Goal: Task Accomplishment & Management: Complete application form

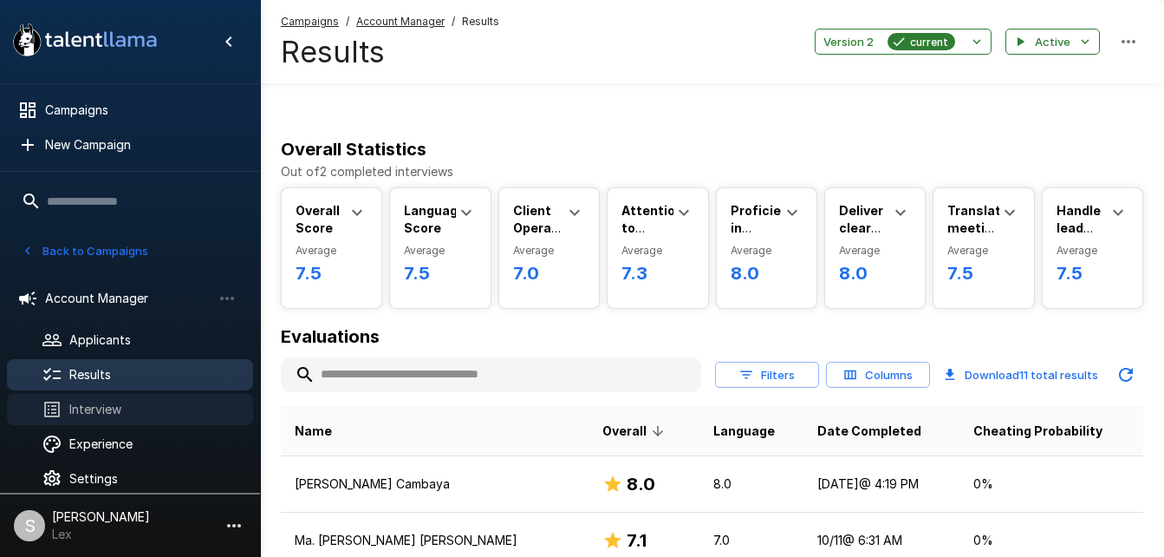
click at [78, 416] on span "Interview" at bounding box center [154, 409] width 170 height 17
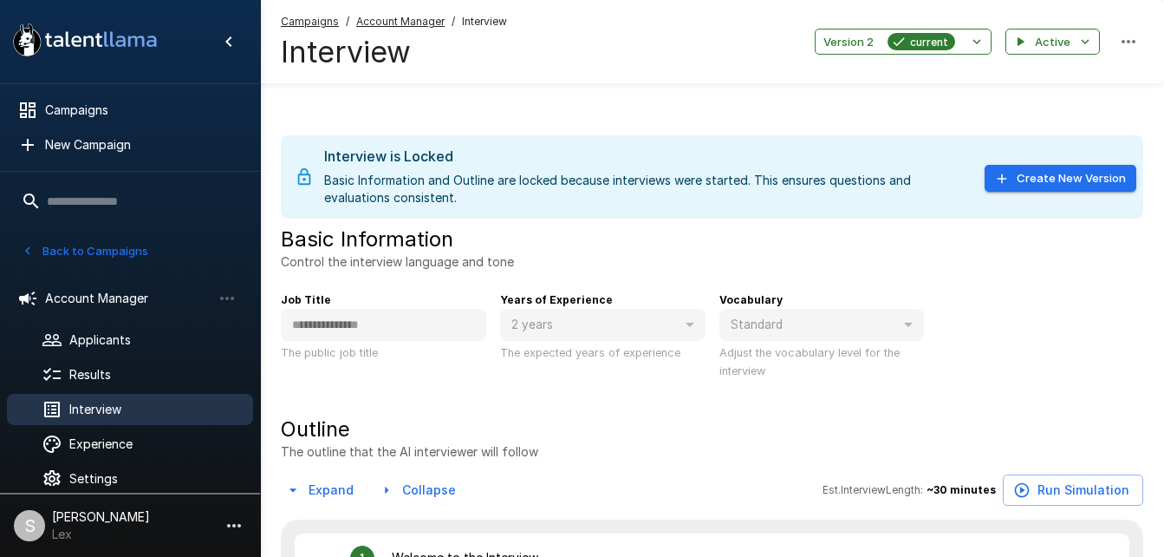
type textarea "*"
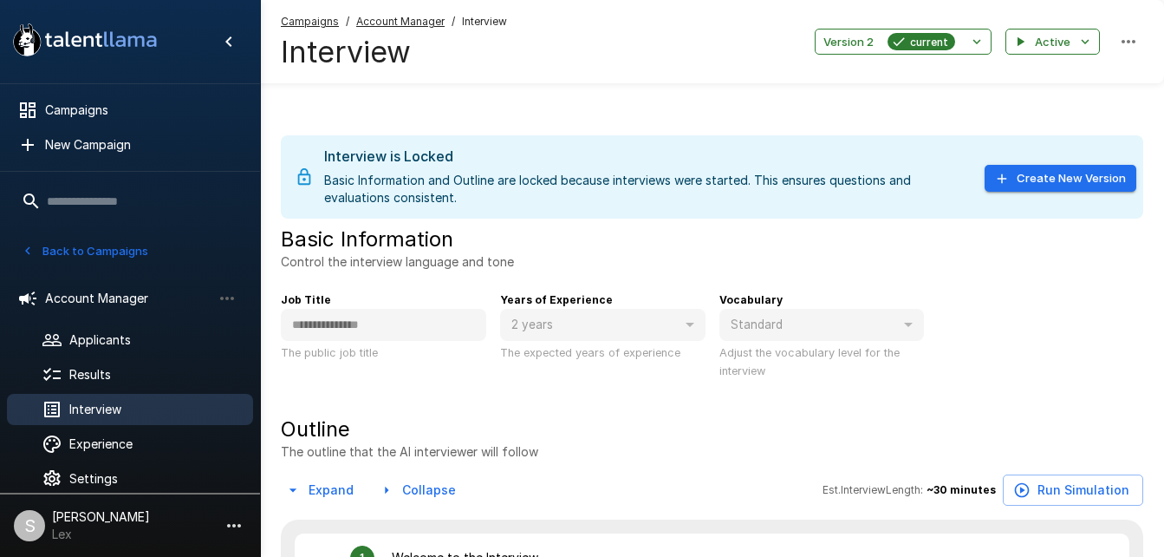
type textarea "*"
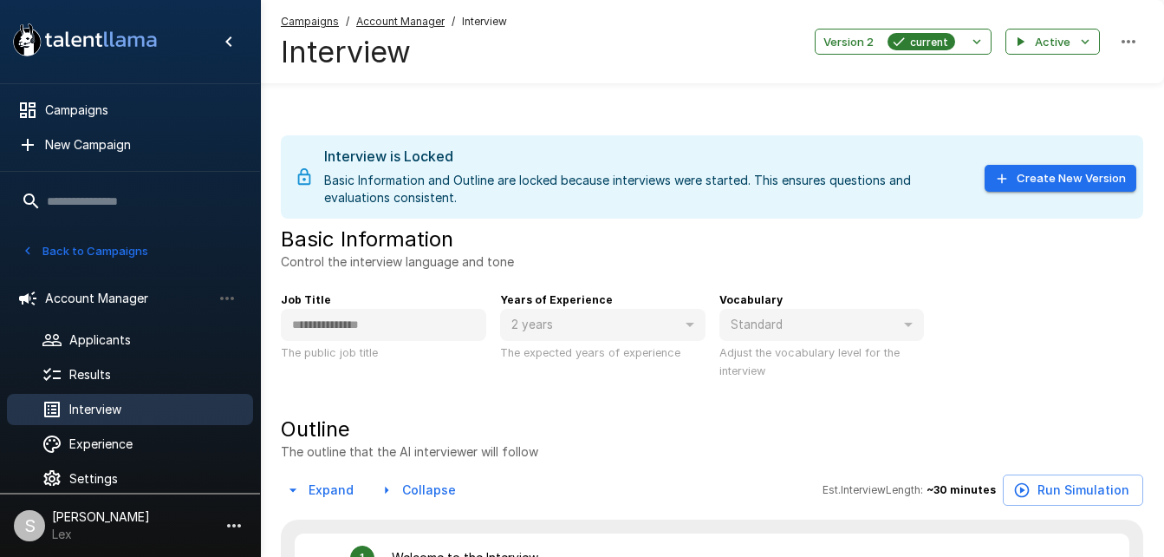
type textarea "*"
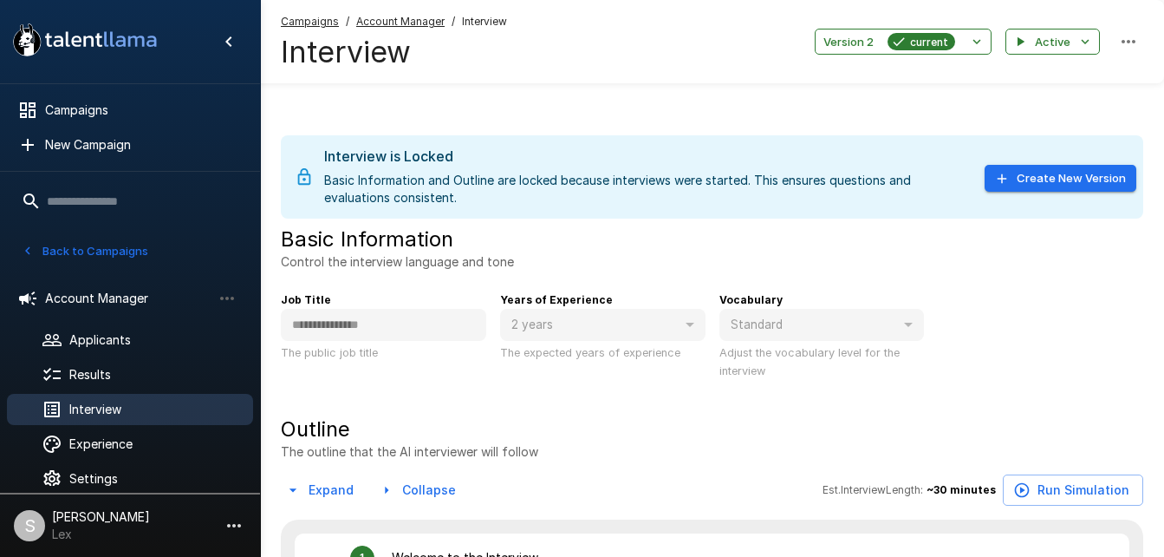
type textarea "*"
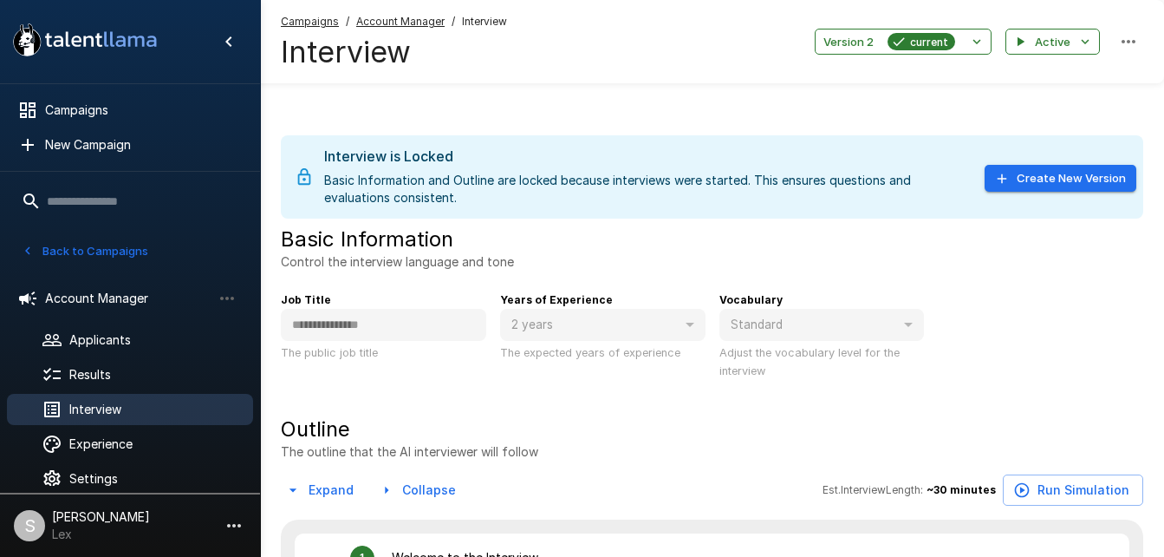
type textarea "*"
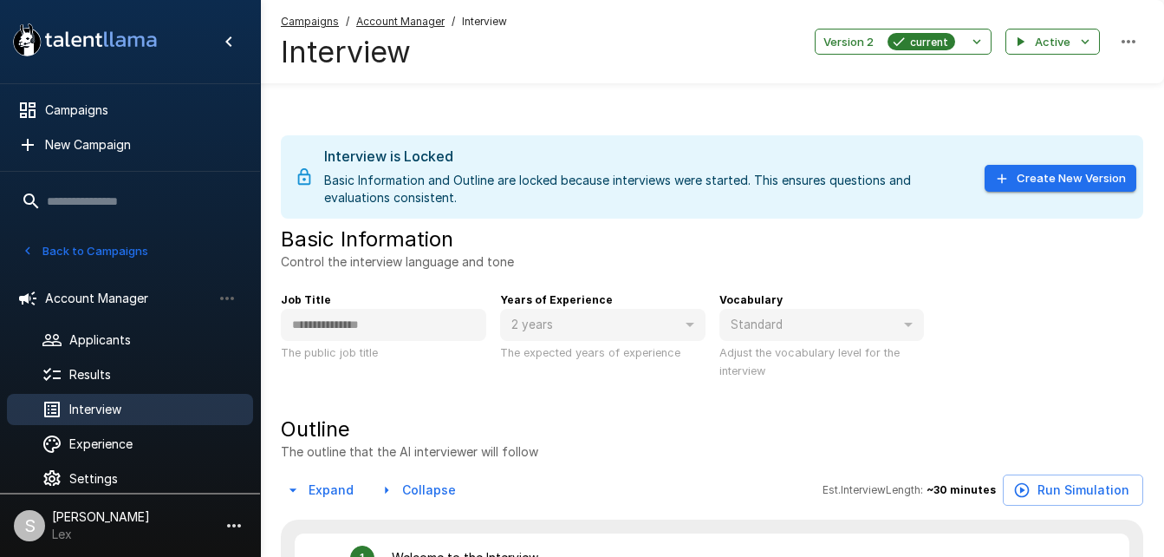
type textarea "*"
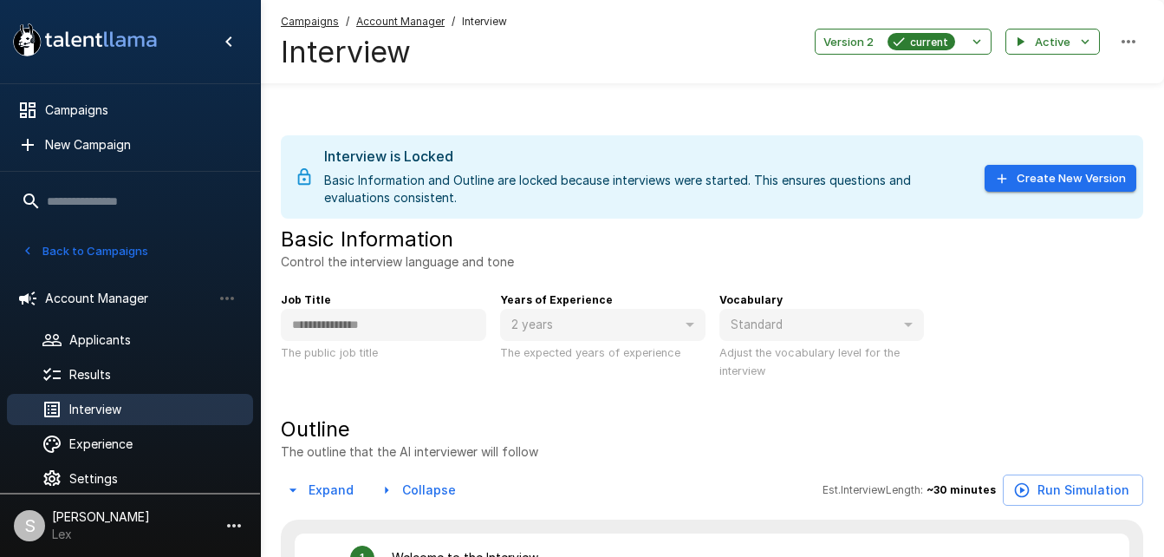
type textarea "*"
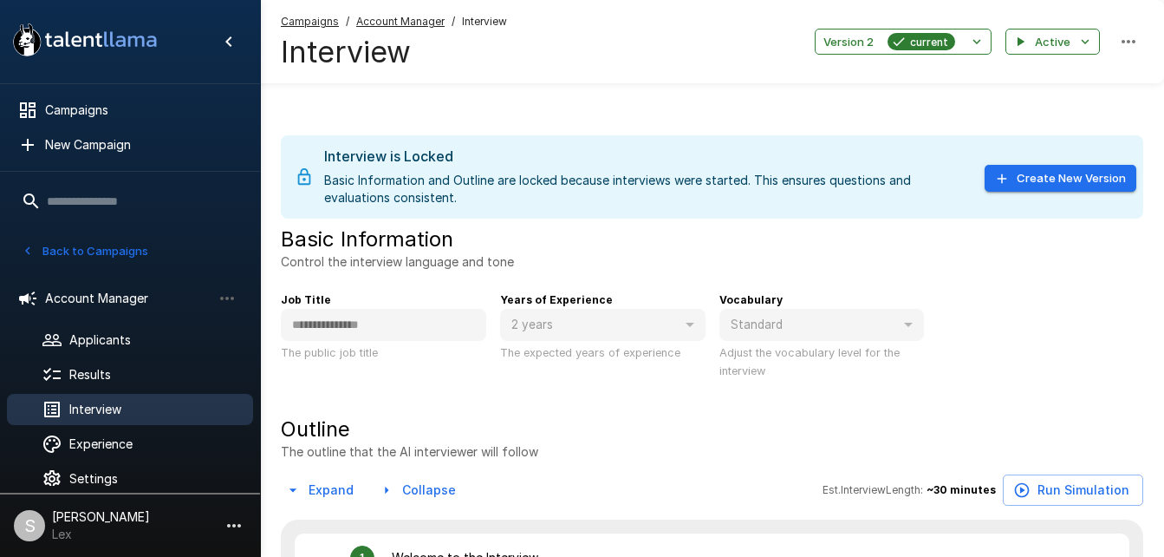
type textarea "*"
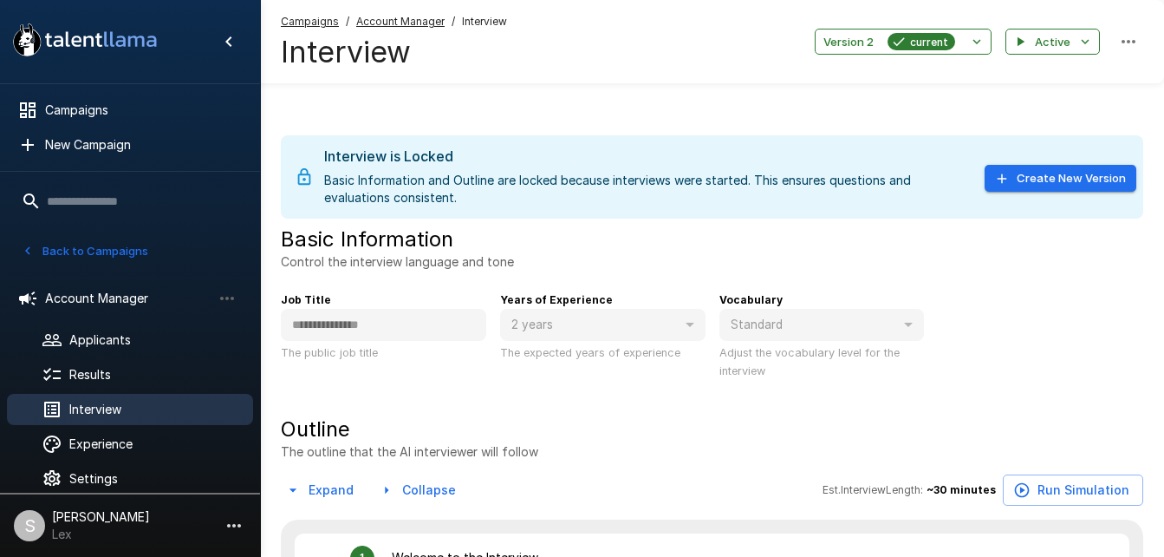
type textarea "*"
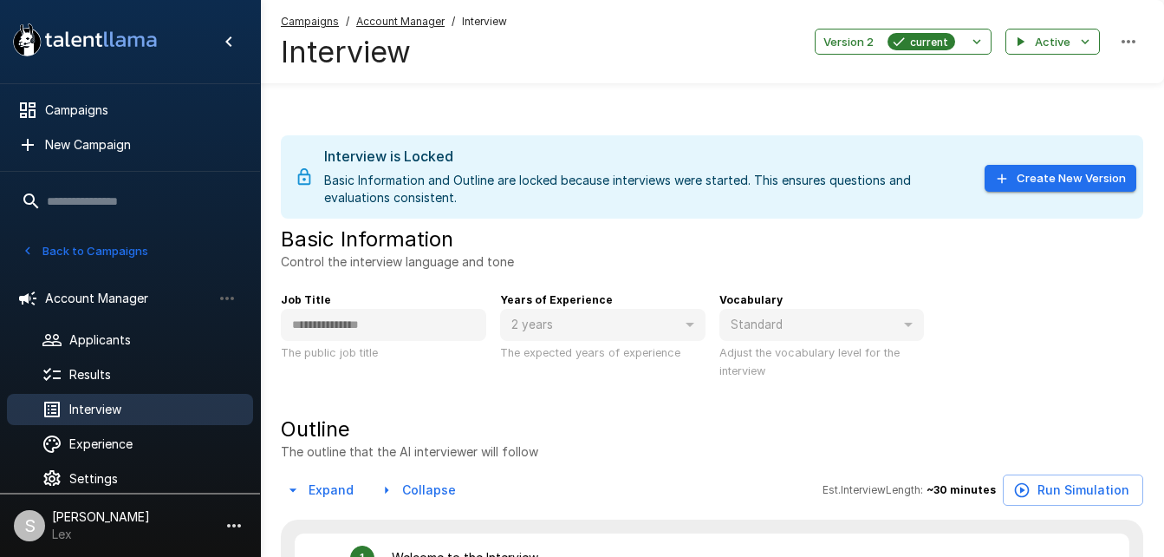
type textarea "*"
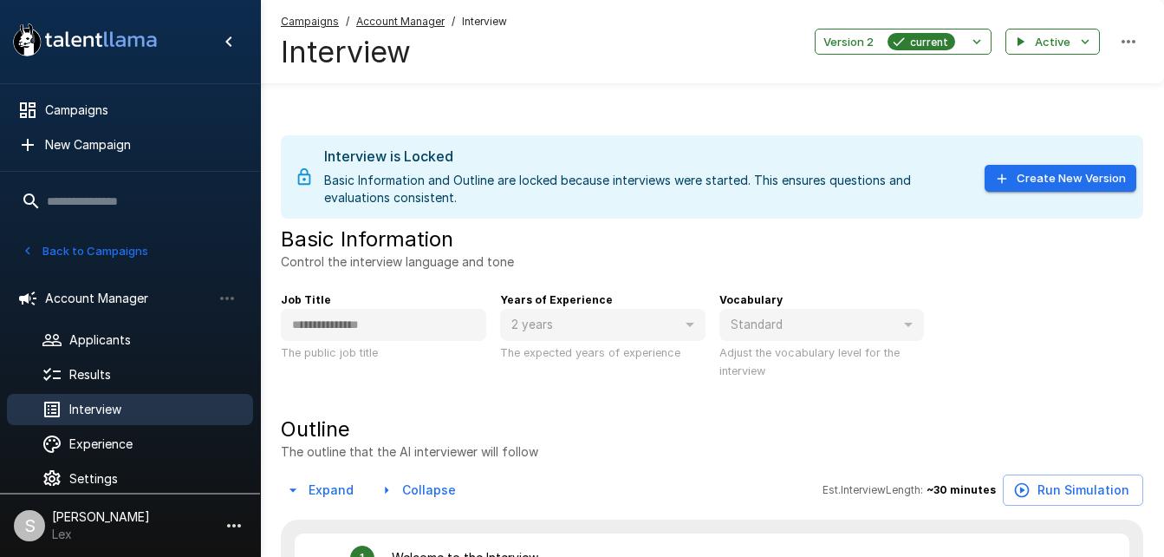
type textarea "*"
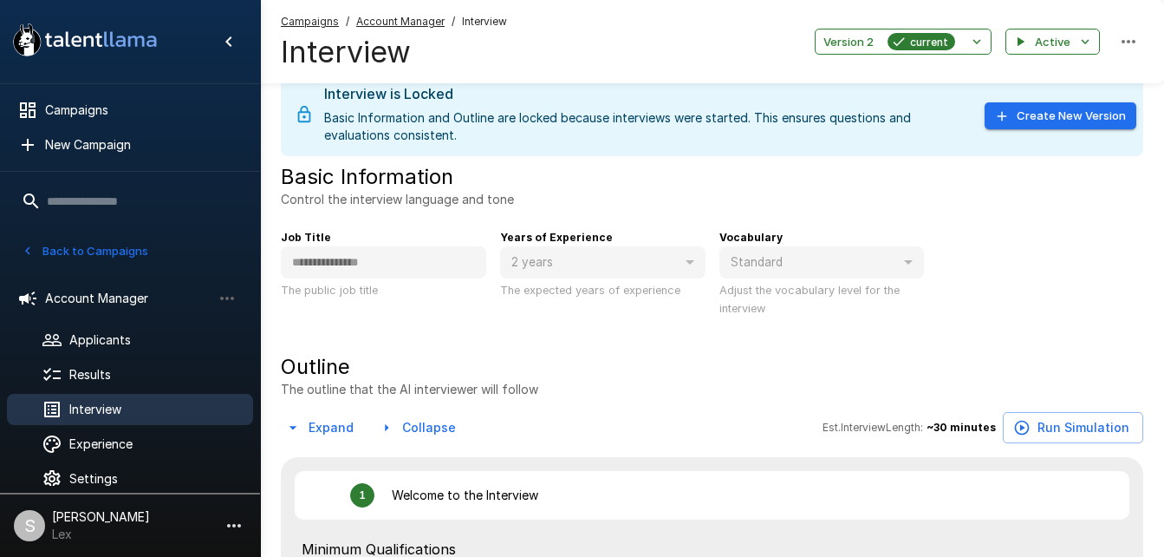
scroll to position [59, 0]
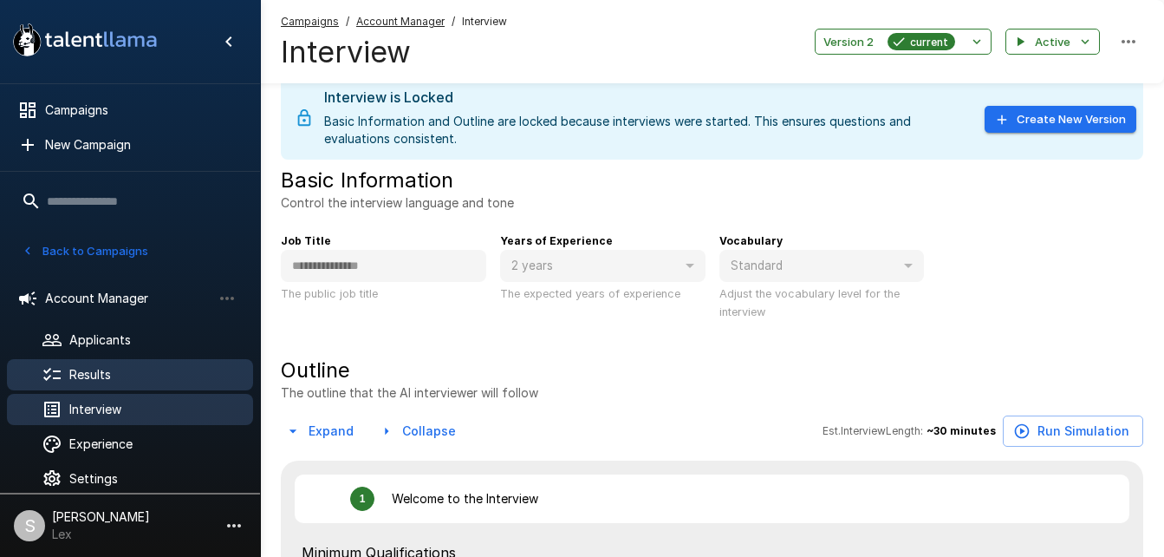
click at [82, 370] on span "Results" at bounding box center [154, 374] width 170 height 17
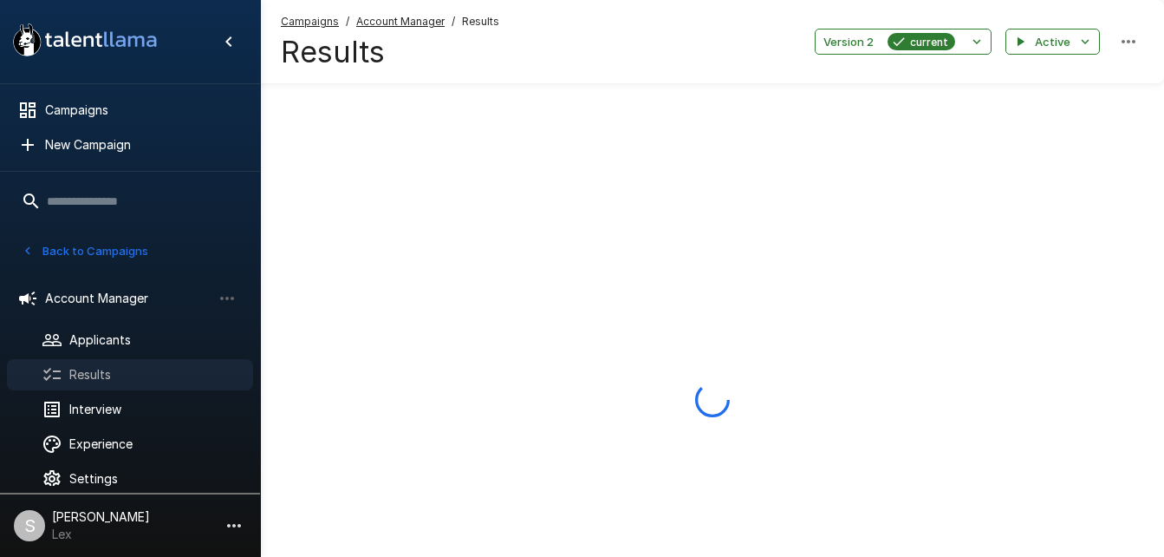
click at [82, 370] on span "Results" at bounding box center [154, 374] width 170 height 17
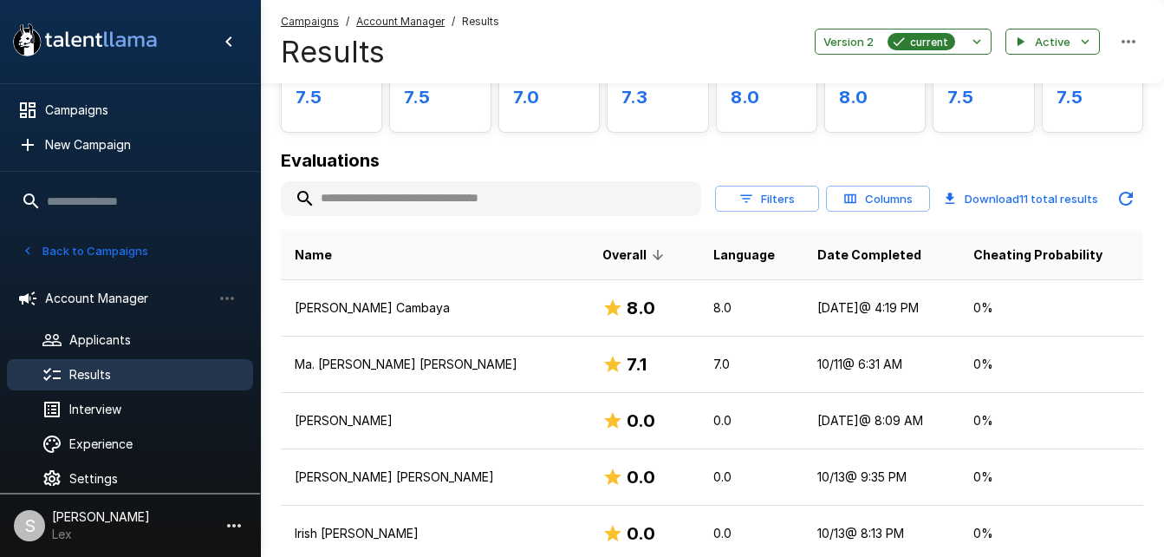
scroll to position [178, 0]
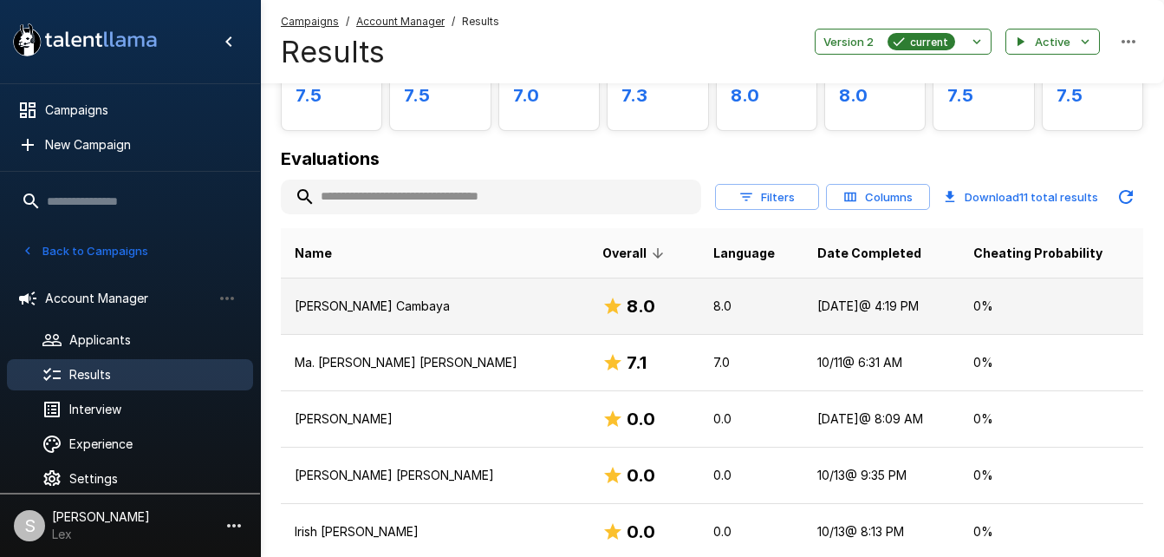
click at [447, 297] on p "[PERSON_NAME] Cambaya" at bounding box center [435, 305] width 280 height 17
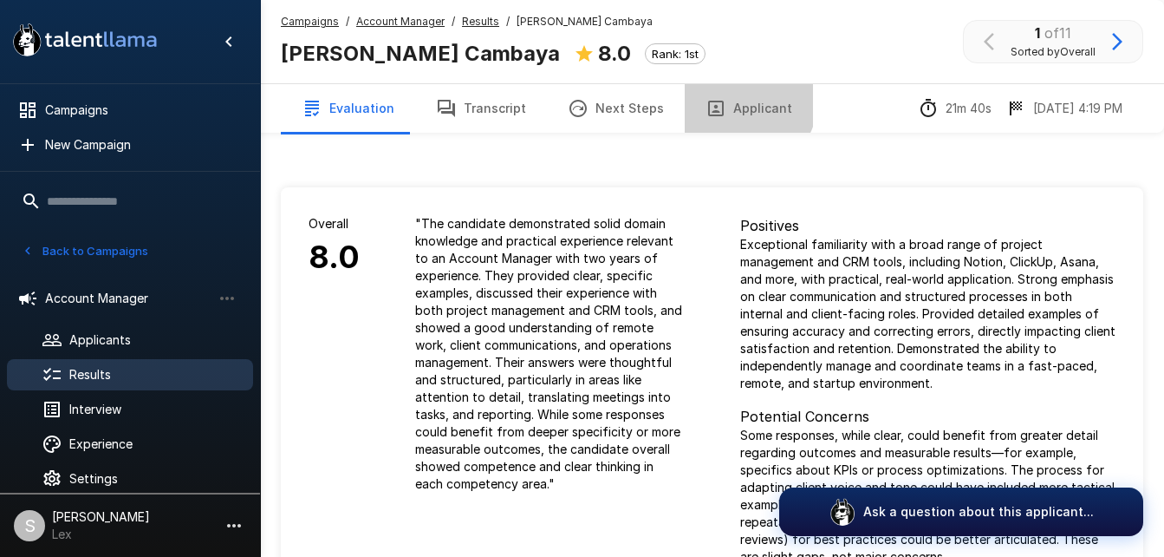
click at [730, 101] on button "Applicant" at bounding box center [749, 108] width 128 height 49
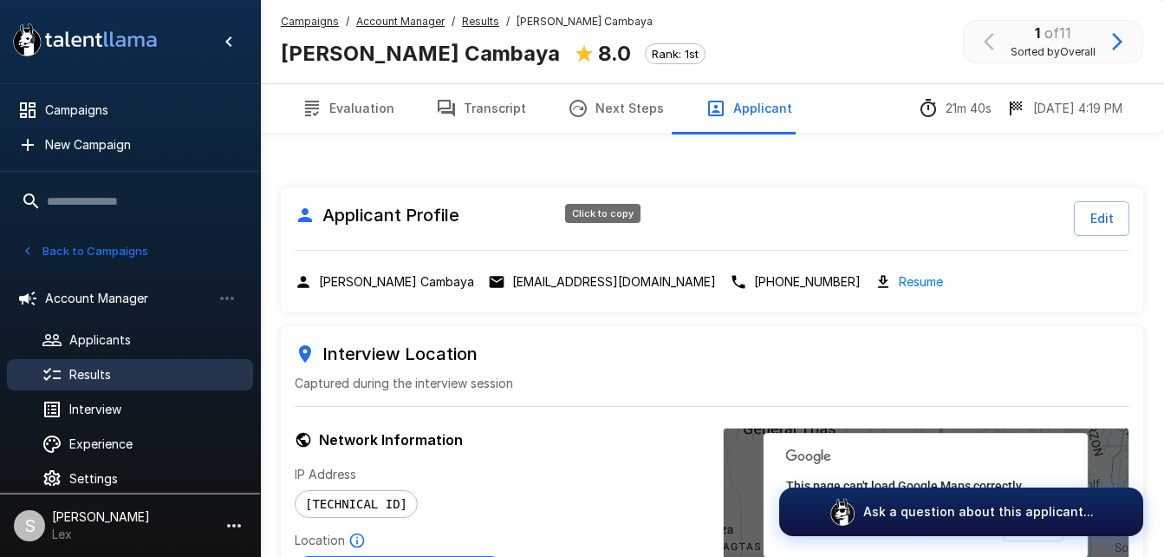
click at [555, 273] on p "[EMAIL_ADDRESS][DOMAIN_NAME]" at bounding box center [614, 281] width 204 height 17
